Goal: Information Seeking & Learning: Learn about a topic

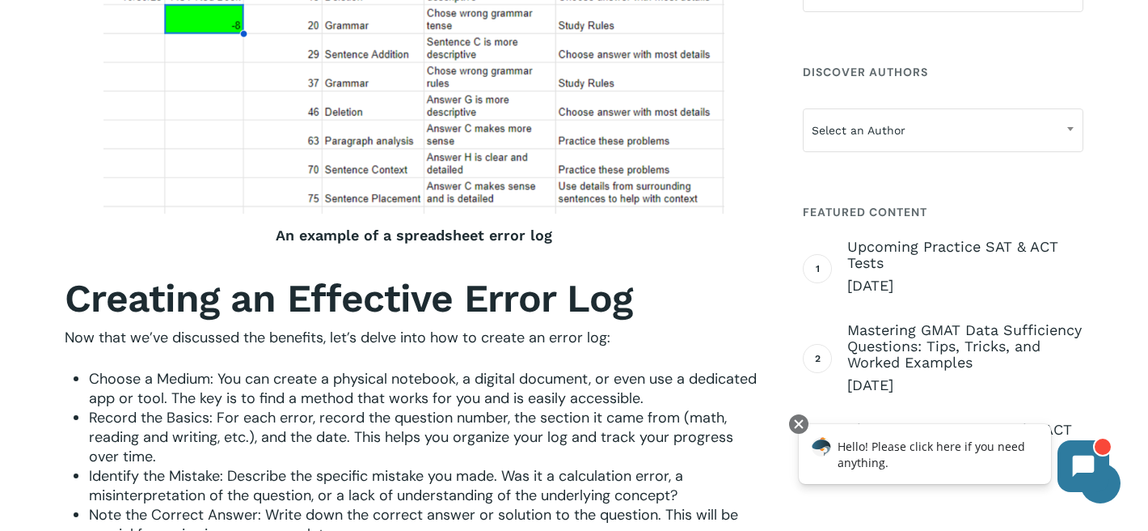
scroll to position [1313, 0]
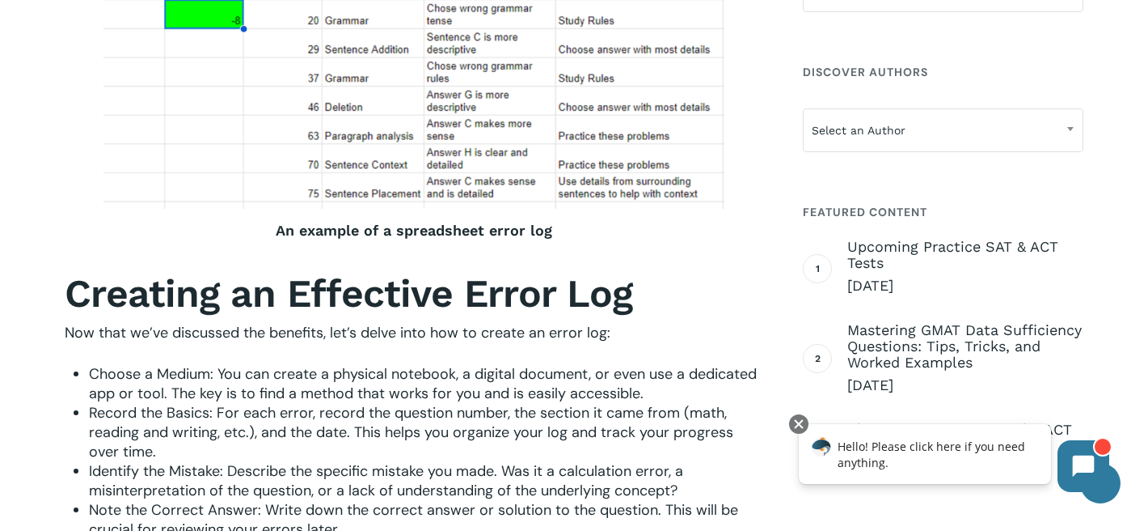
click at [342, 316] on b "Creating an Effective Error Log" at bounding box center [349, 293] width 568 height 46
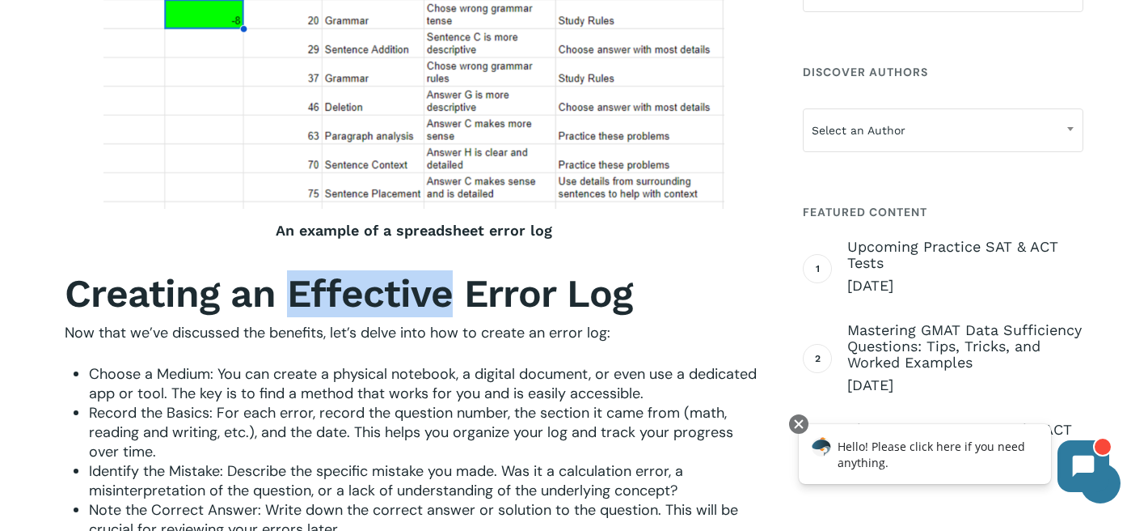
click at [342, 316] on b "Creating an Effective Error Log" at bounding box center [349, 293] width 568 height 46
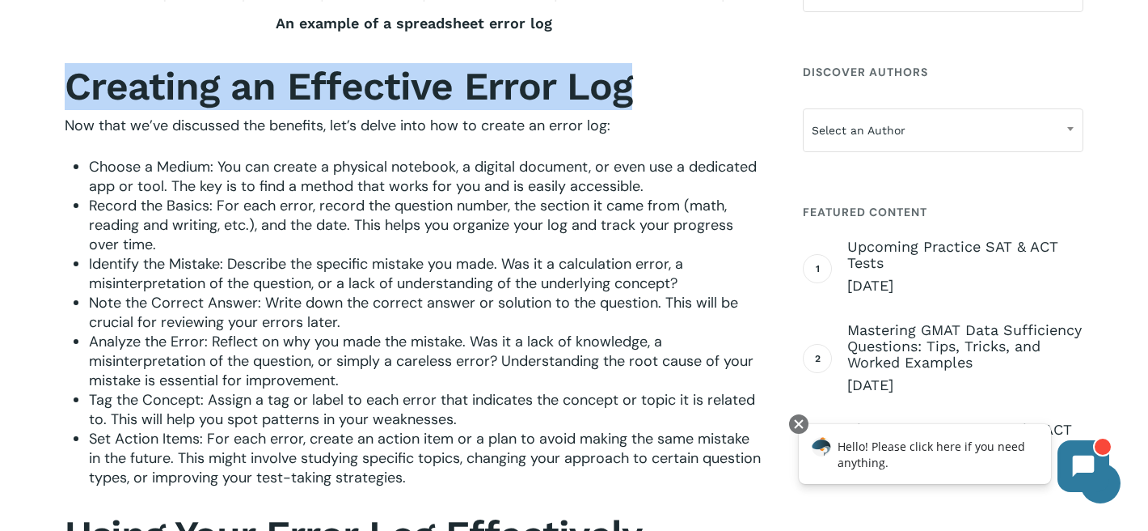
scroll to position [1538, 0]
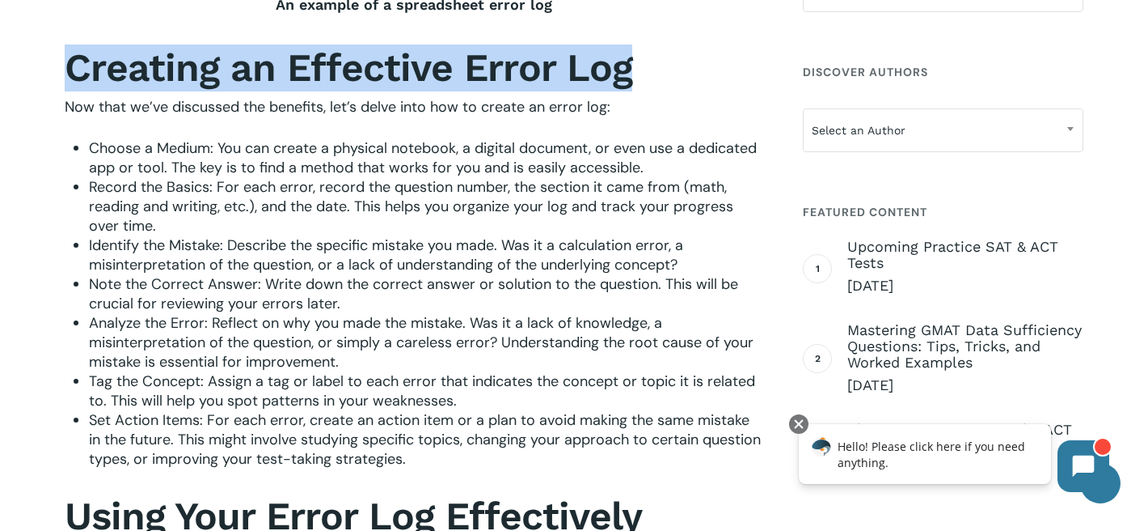
click at [342, 317] on span "Analyze the Error: Reflect on why you made the mistake. Was it a lack of knowle…" at bounding box center [421, 342] width 665 height 58
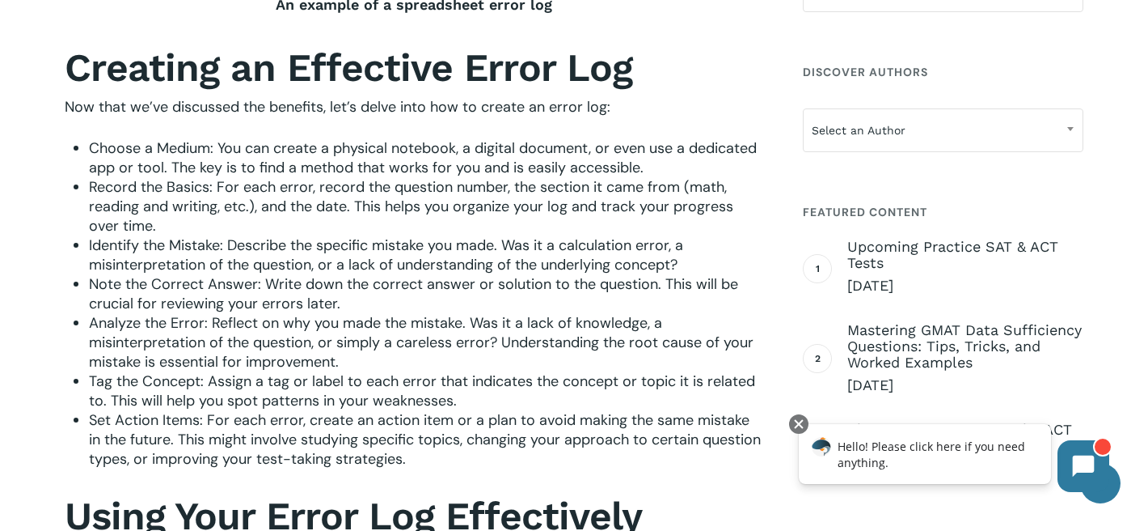
click at [342, 317] on span "Analyze the Error: Reflect on why you made the mistake. Was it a lack of knowle…" at bounding box center [421, 342] width 665 height 58
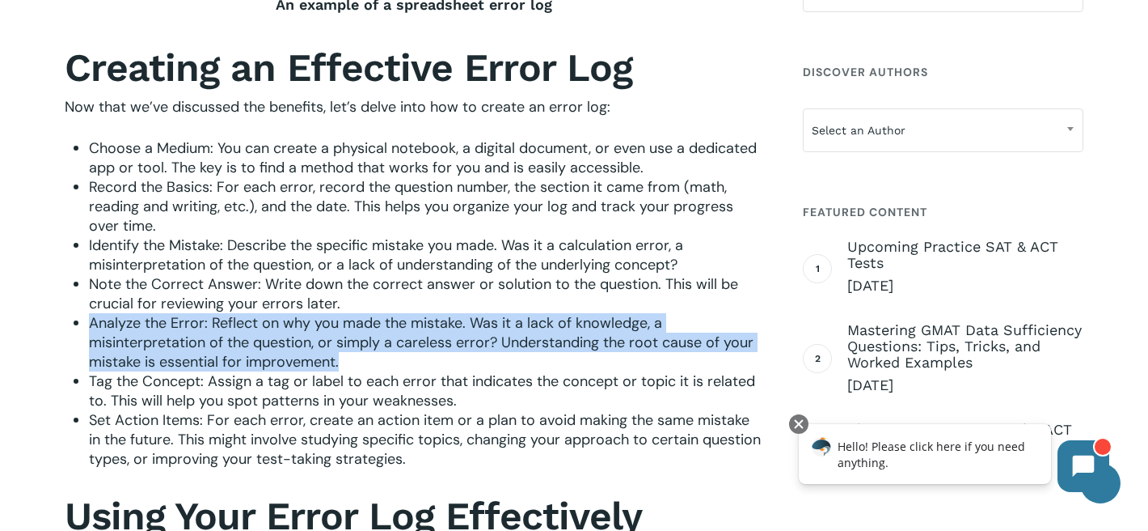
click at [339, 301] on li "Note the Correct Answer: Write down the correct answer or solution to the quest…" at bounding box center [426, 293] width 674 height 39
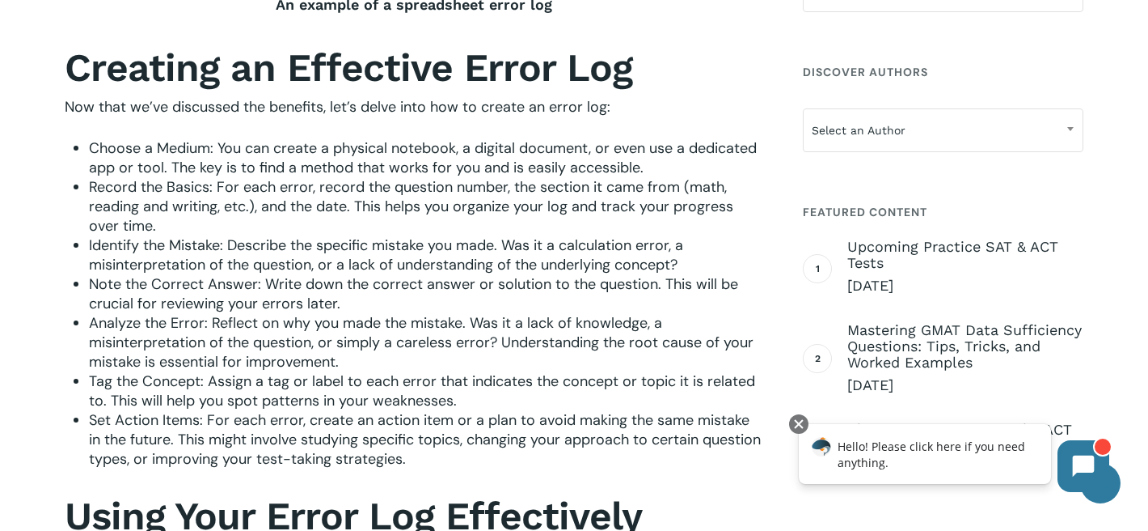
click at [339, 301] on li "Note the Correct Answer: Write down the correct answer or solution to the quest…" at bounding box center [426, 293] width 674 height 39
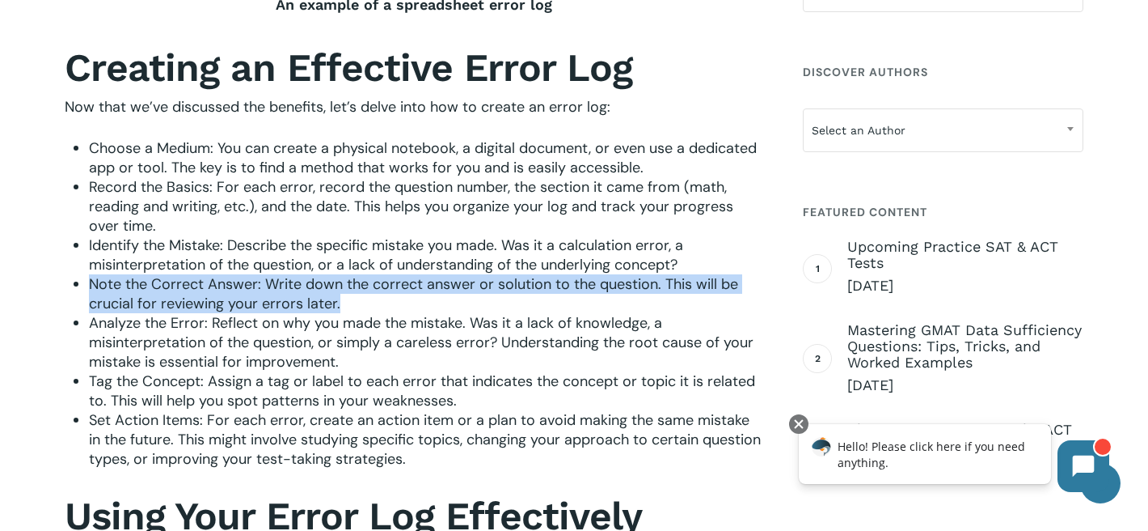
click at [335, 254] on span "Identify the Mistake: Describe the specific mistake you made. Was it a calculat…" at bounding box center [386, 254] width 594 height 39
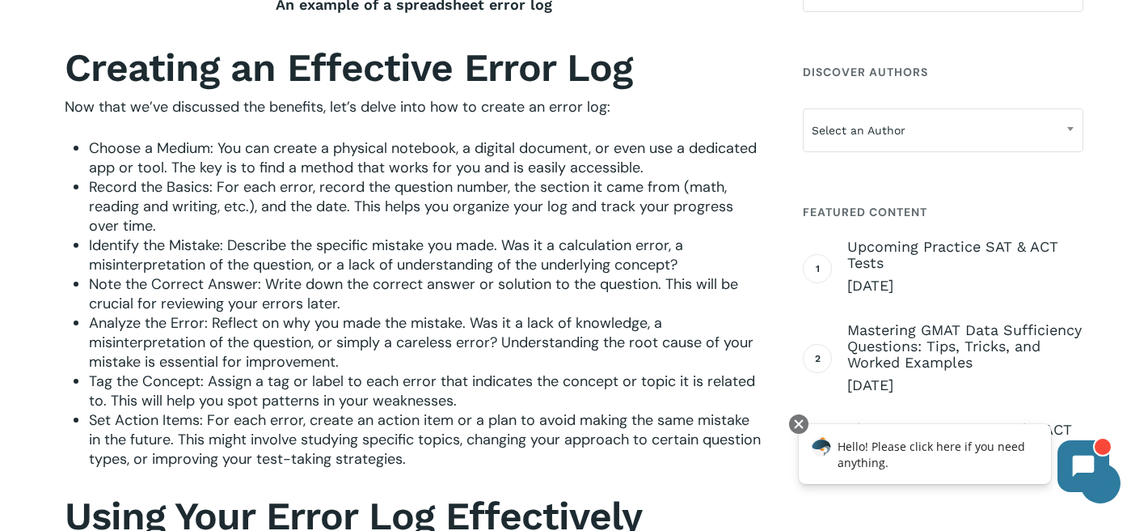
click at [335, 254] on span "Identify the Mistake: Describe the specific mistake you made. Was it a calculat…" at bounding box center [386, 254] width 594 height 39
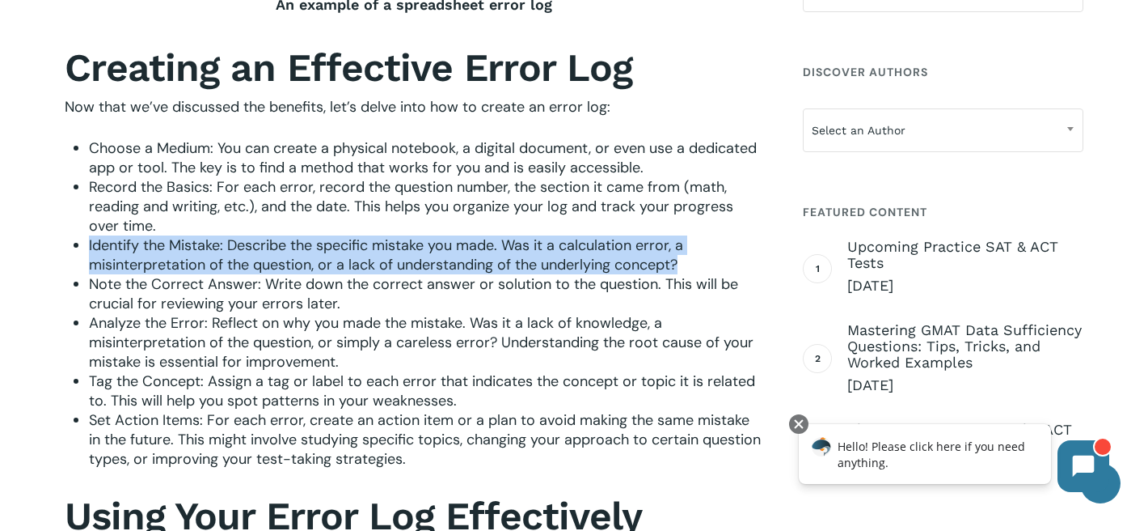
click at [326, 207] on span "Record the Basics: For each error, record the question number, the section it c…" at bounding box center [411, 206] width 645 height 58
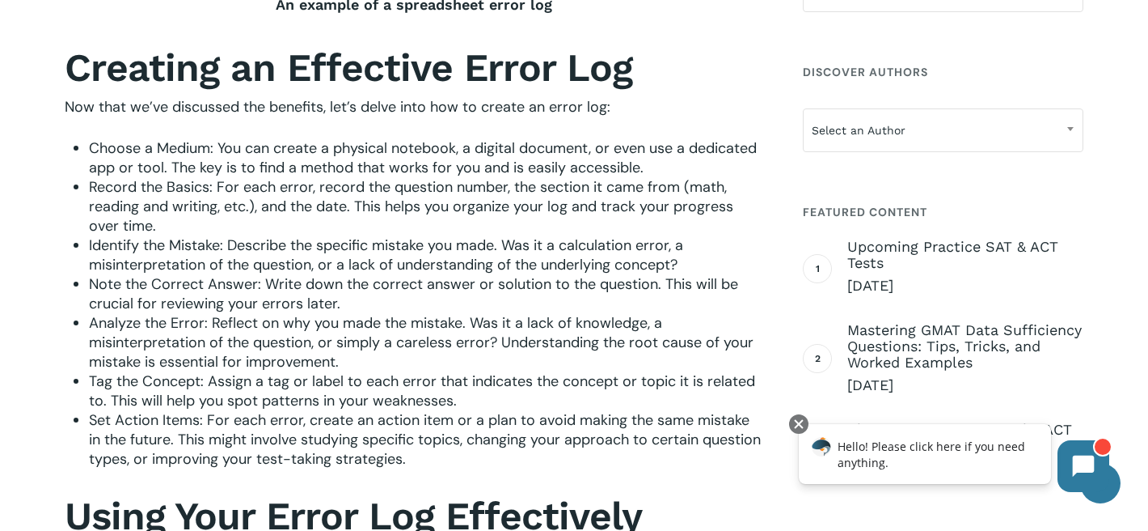
click at [326, 207] on span "Record the Basics: For each error, record the question number, the section it c…" at bounding box center [411, 206] width 645 height 58
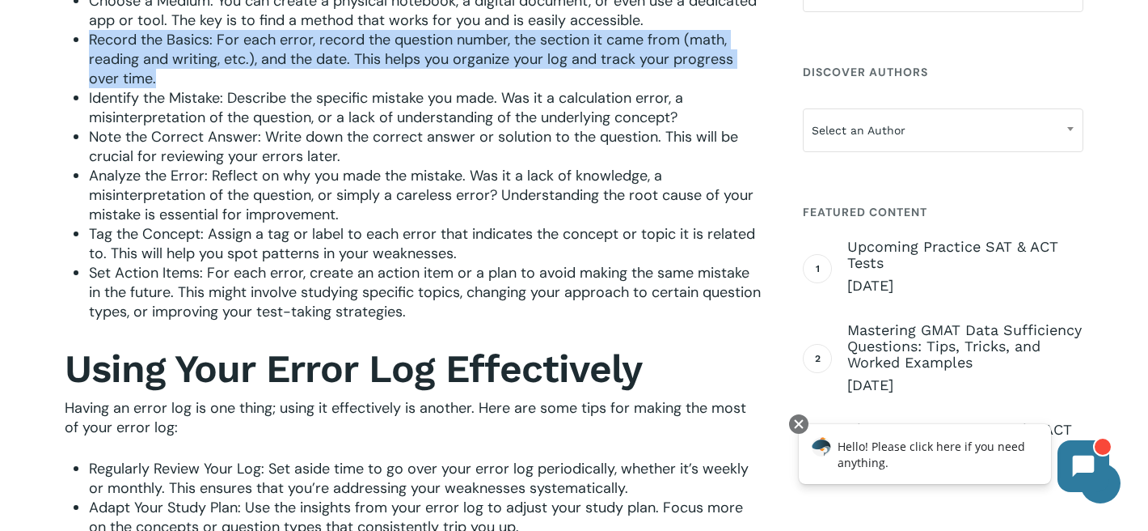
scroll to position [1687, 0]
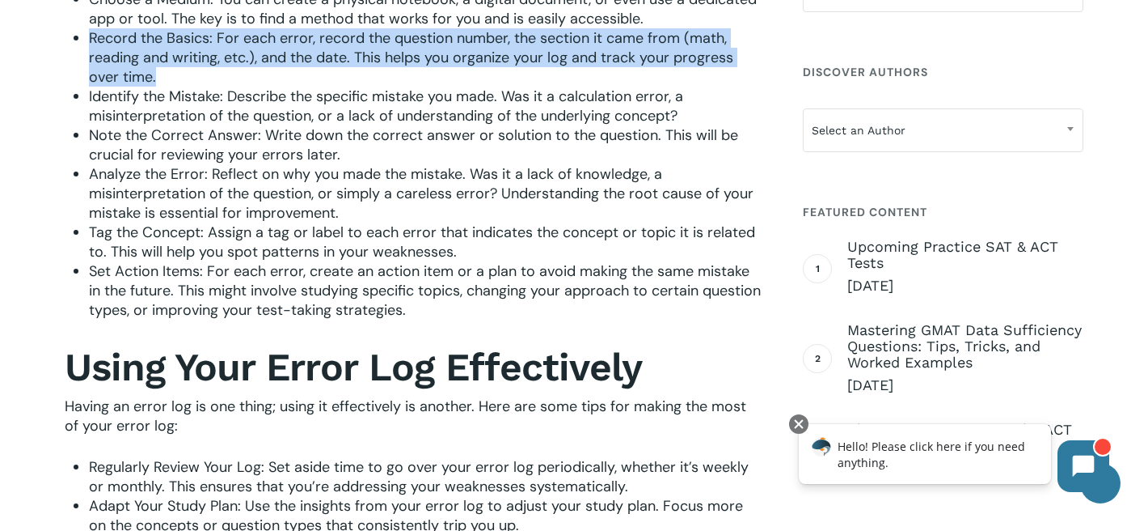
click at [326, 207] on span "Analyze the Error: Reflect on why you made the mistake. Was it a lack of knowle…" at bounding box center [421, 193] width 665 height 58
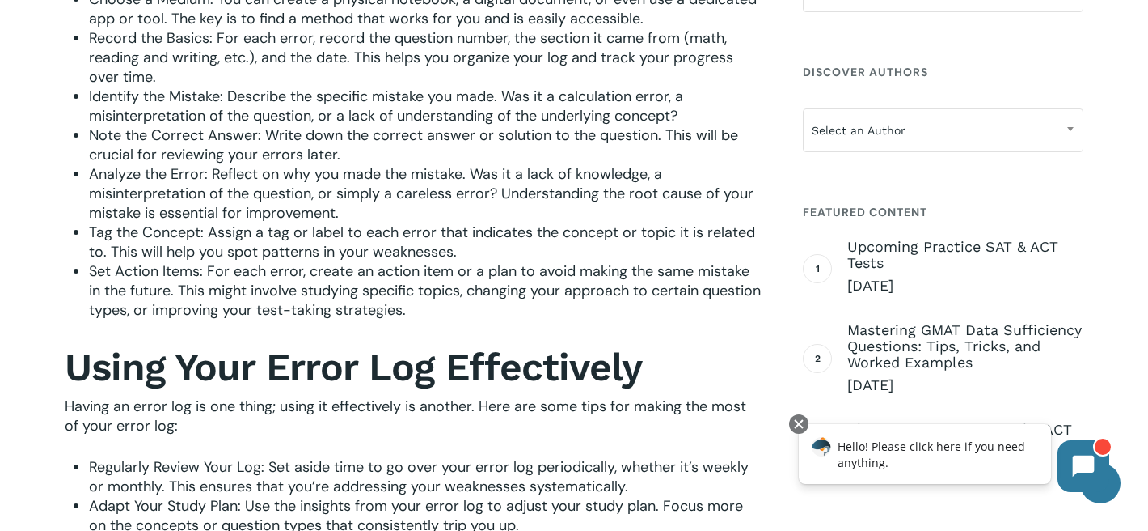
click at [326, 207] on span "Analyze the Error: Reflect on why you made the mistake. Was it a lack of knowle…" at bounding box center [421, 193] width 665 height 58
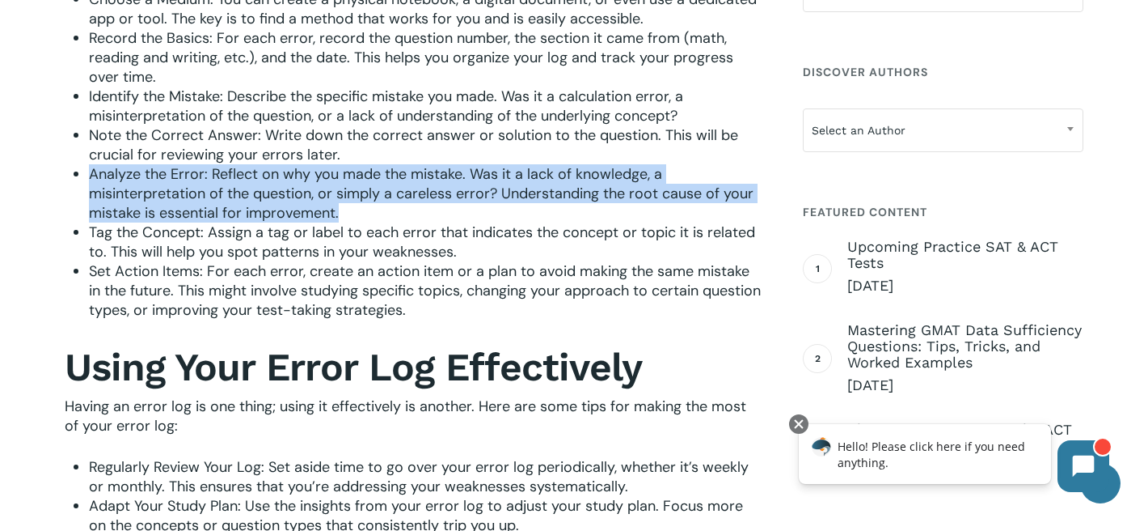
click at [274, 278] on span "Set Action Items: For each error, create an action item or a plan to avoid maki…" at bounding box center [425, 290] width 672 height 58
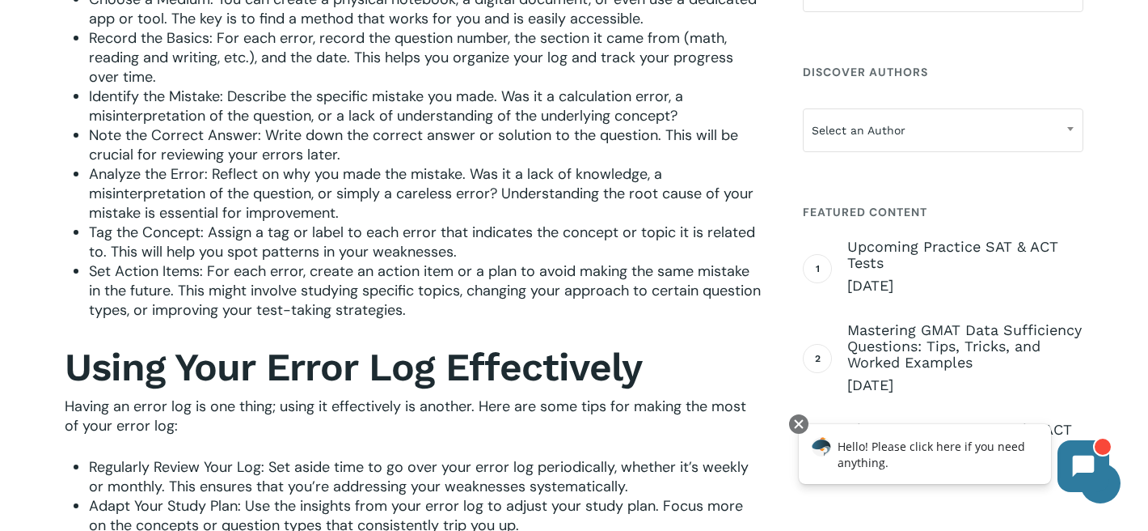
click at [274, 278] on span "Set Action Items: For each error, create an action item or a plan to avoid maki…" at bounding box center [425, 290] width 672 height 58
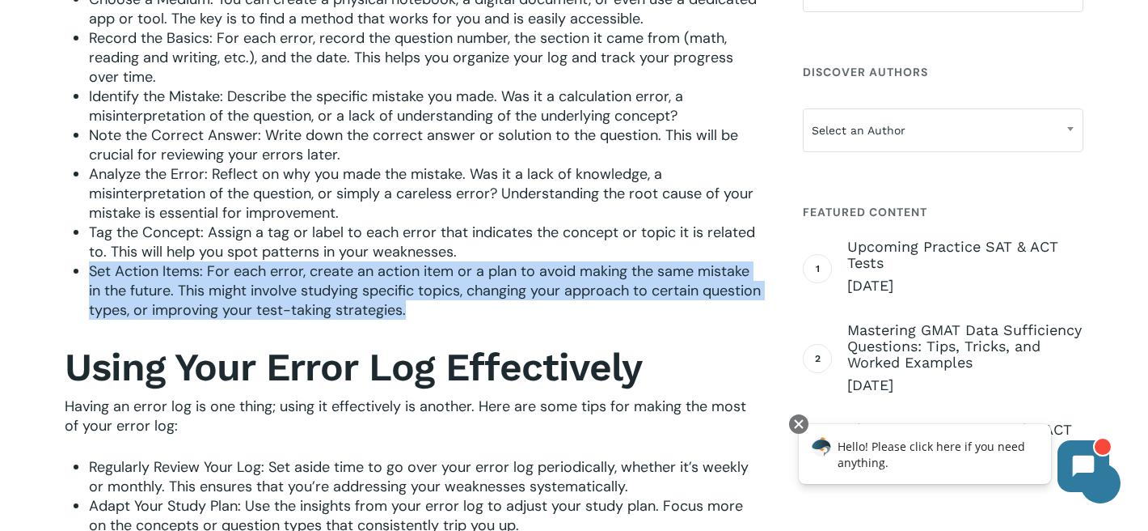
click at [274, 278] on span "Set Action Items: For each error, create an action item or a plan to avoid maki…" at bounding box center [425, 290] width 672 height 58
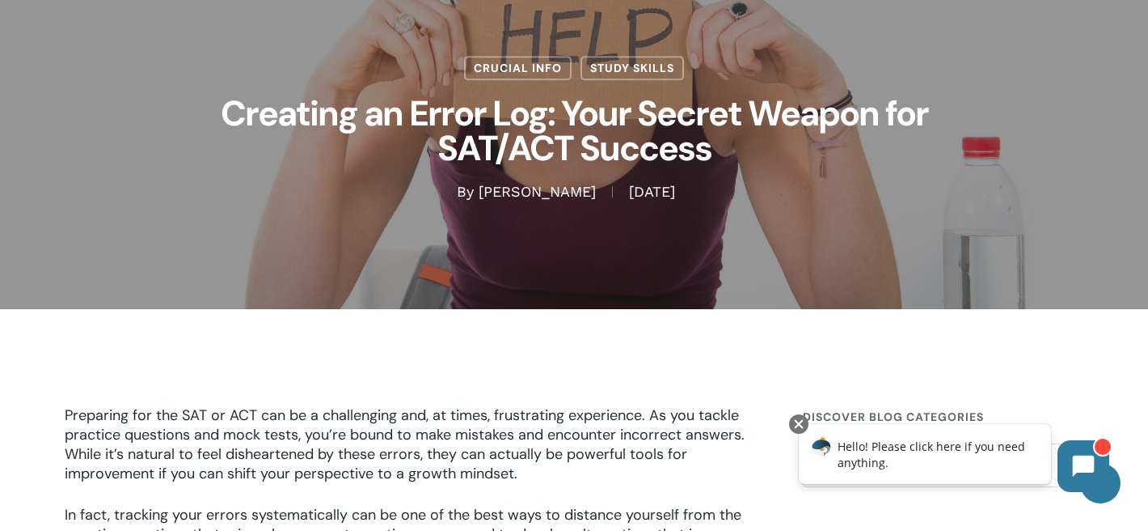
scroll to position [0, 0]
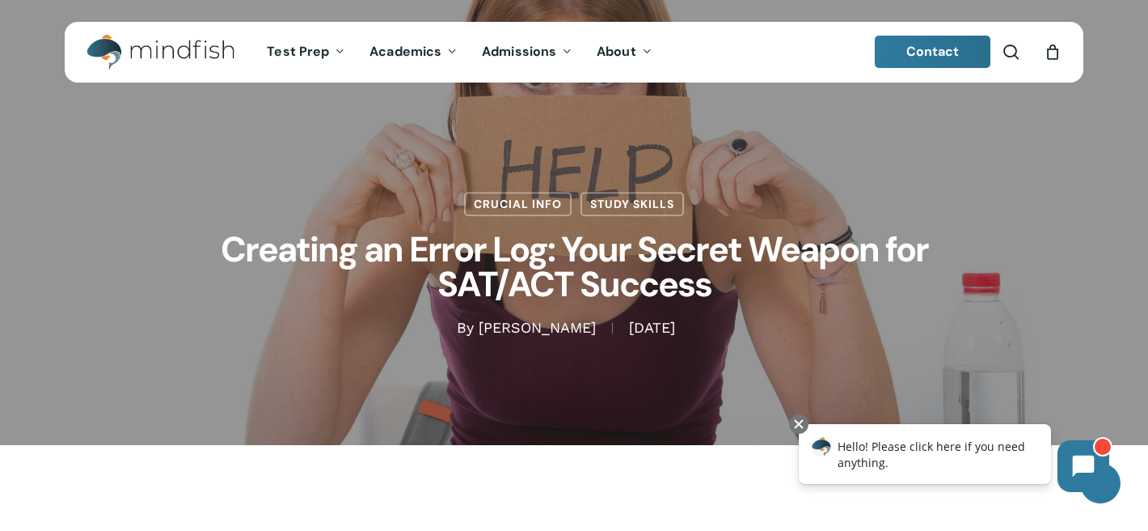
click at [188, 44] on img "Main Menu" at bounding box center [153, 52] width 132 height 36
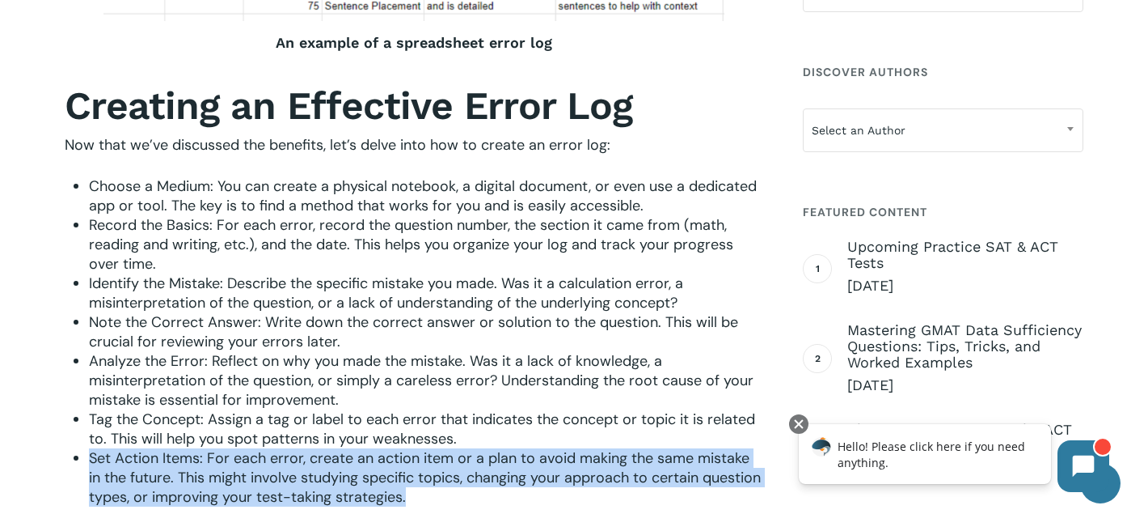
scroll to position [1593, 0]
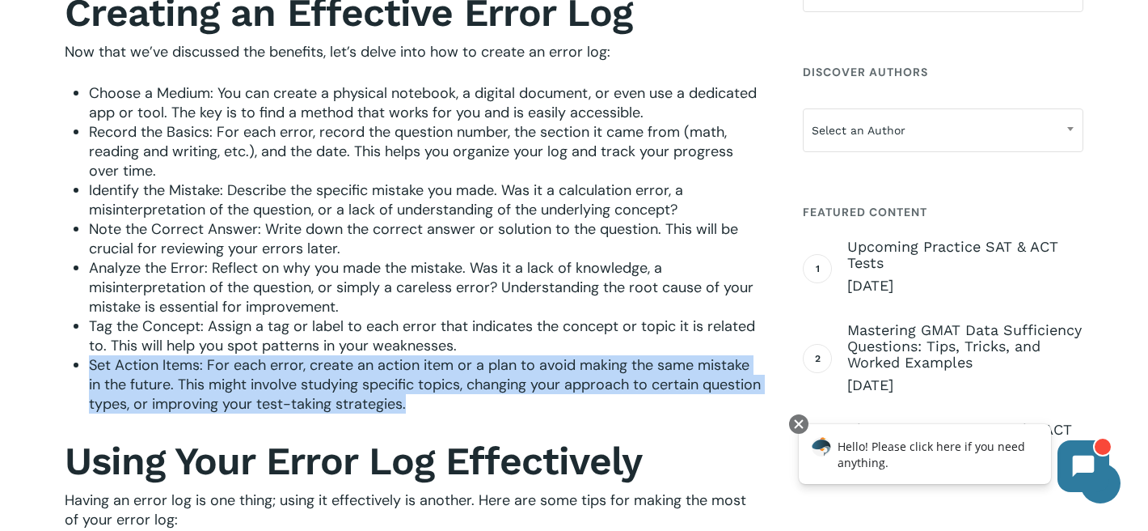
click at [177, 100] on span "Choose a Medium: You can create a physical notebook, a digital document, or eve…" at bounding box center [423, 102] width 668 height 39
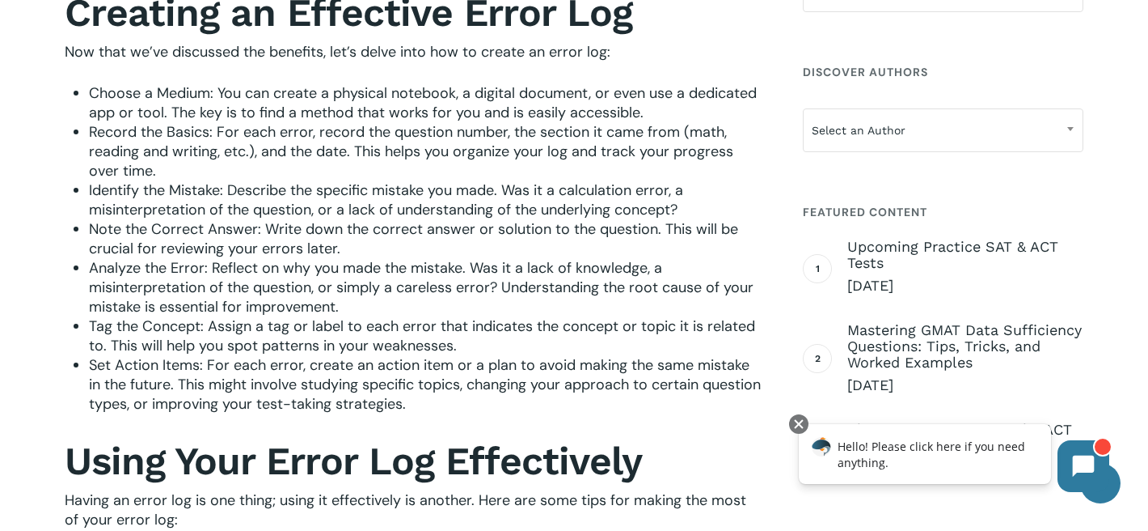
click at [177, 100] on span "Choose a Medium: You can create a physical notebook, a digital document, or eve…" at bounding box center [423, 102] width 668 height 39
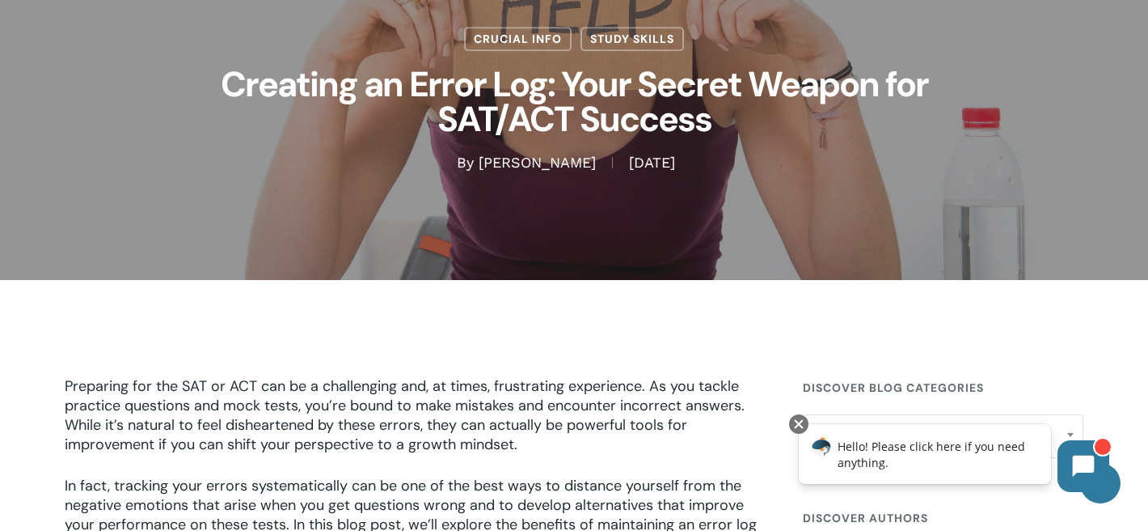
scroll to position [0, 0]
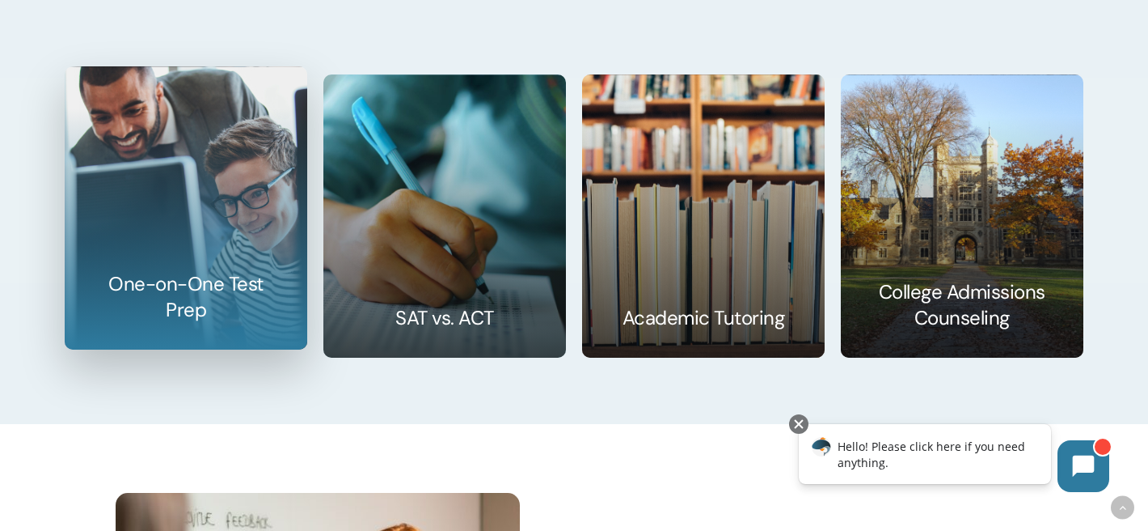
scroll to position [2399, 0]
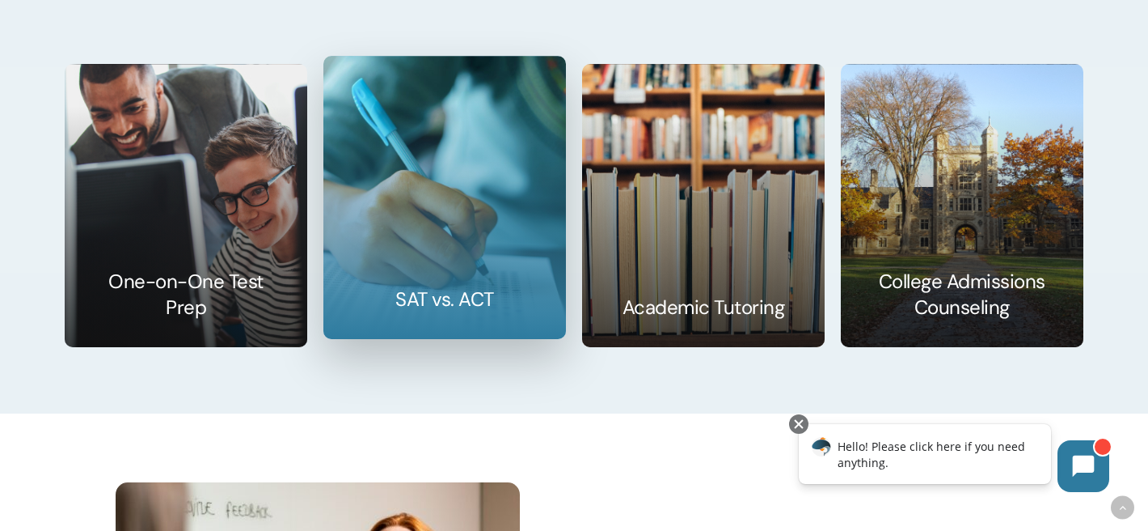
click at [402, 249] on link at bounding box center [444, 197] width 241 height 281
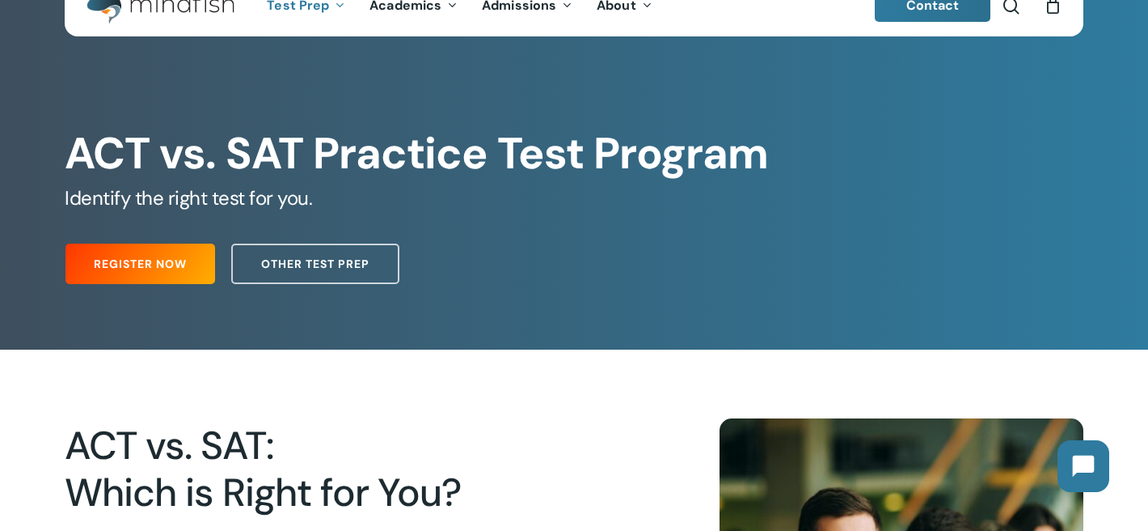
scroll to position [47, 0]
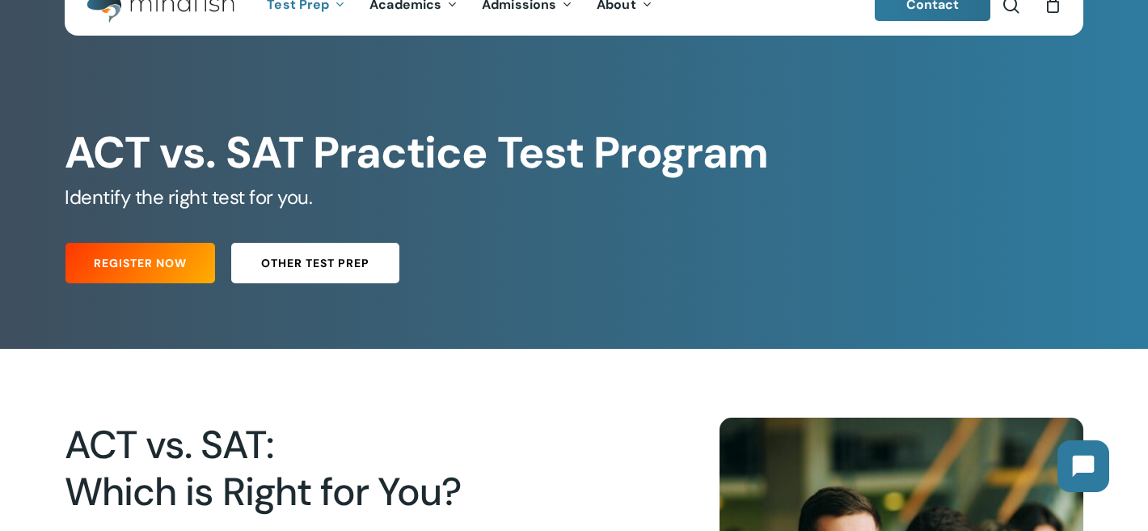
click at [309, 252] on link "Other Test Prep" at bounding box center [315, 263] width 168 height 40
